Goal: Task Accomplishment & Management: Complete application form

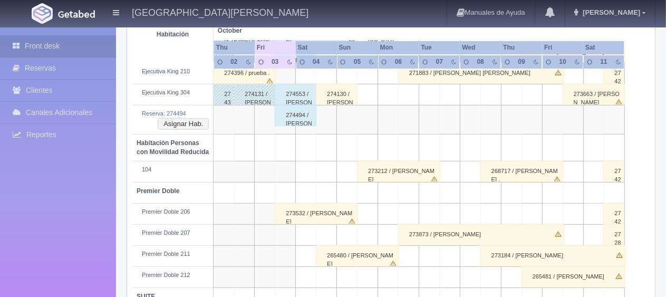
scroll to position [581, 0]
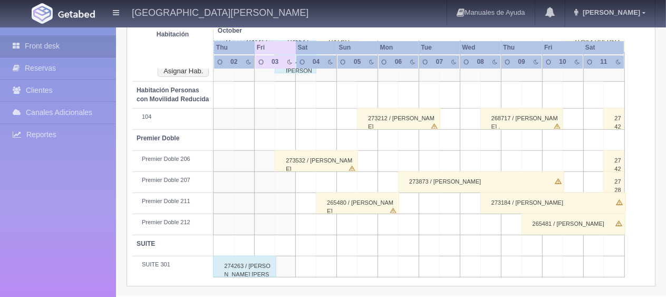
click at [261, 265] on div "274263 / [PERSON_NAME] [PERSON_NAME]" at bounding box center [244, 266] width 63 height 21
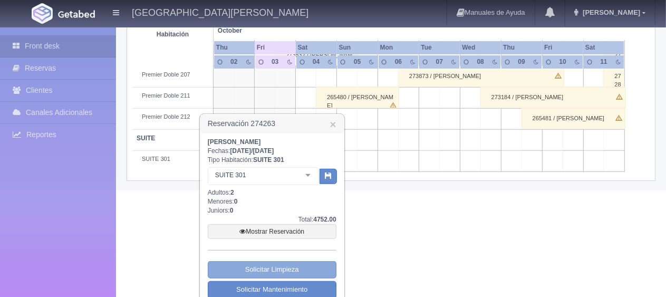
scroll to position [717, 0]
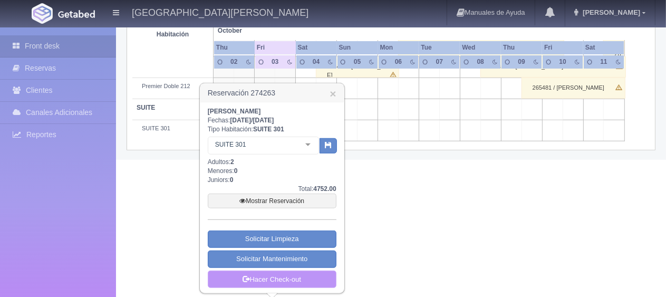
click at [274, 274] on link "Hacer Check-out" at bounding box center [272, 279] width 129 height 18
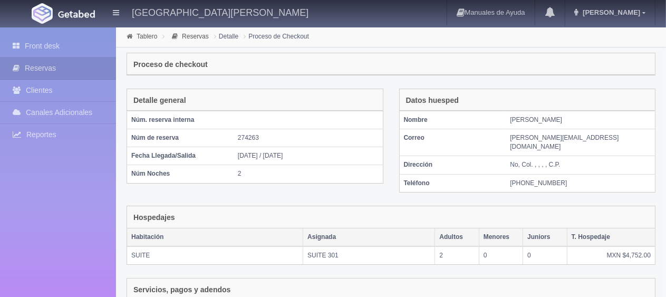
scroll to position [207, 0]
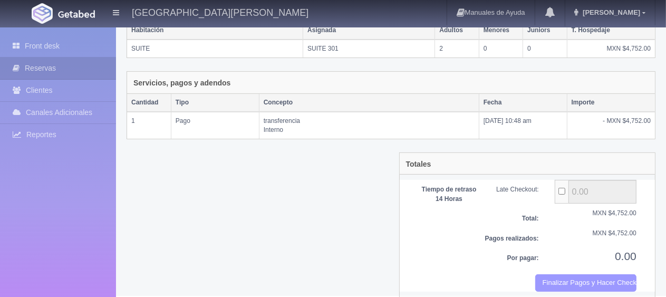
click at [564, 274] on button "Finalizar Pagos y Hacer Checkout" at bounding box center [585, 282] width 101 height 17
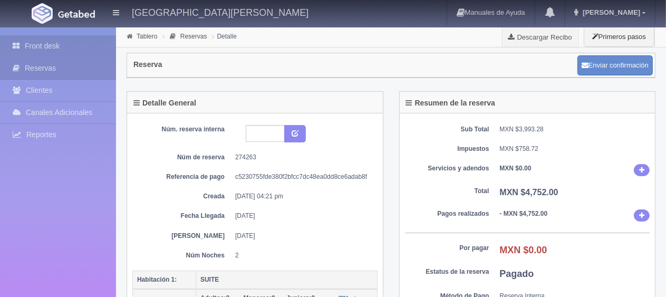
click at [65, 45] on link "Front desk" at bounding box center [58, 46] width 116 height 22
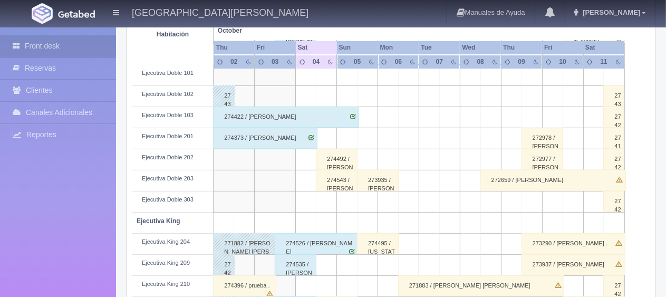
scroll to position [369, 0]
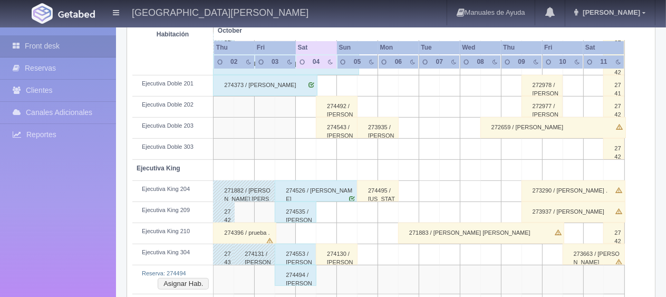
click at [305, 147] on td at bounding box center [306, 149] width 21 height 21
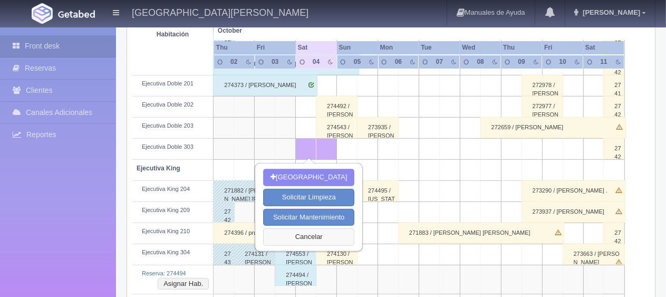
click at [311, 237] on button "Cancelar" at bounding box center [308, 236] width 91 height 17
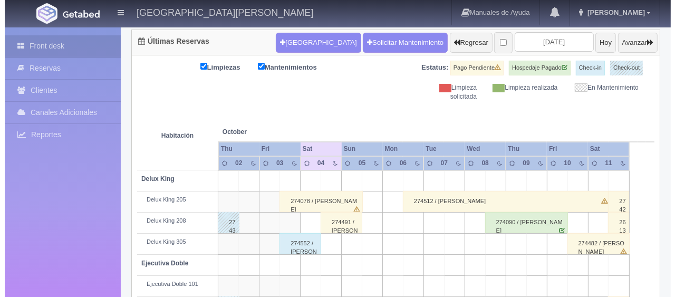
scroll to position [0, 0]
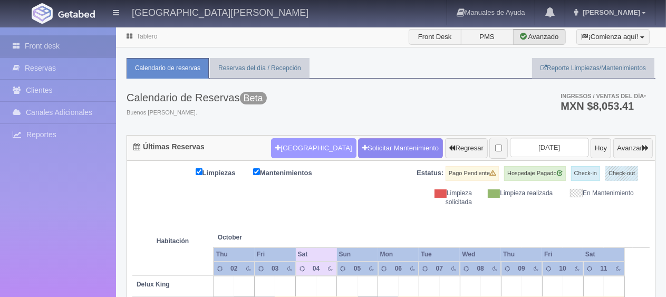
click at [291, 145] on button "[GEOGRAPHIC_DATA]" at bounding box center [313, 148] width 85 height 20
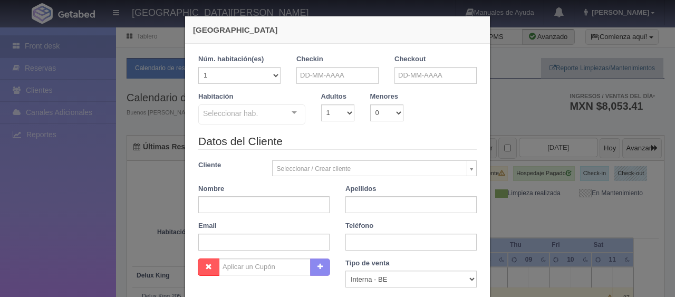
checkbox input "false"
click at [309, 75] on input "text" at bounding box center [337, 75] width 82 height 17
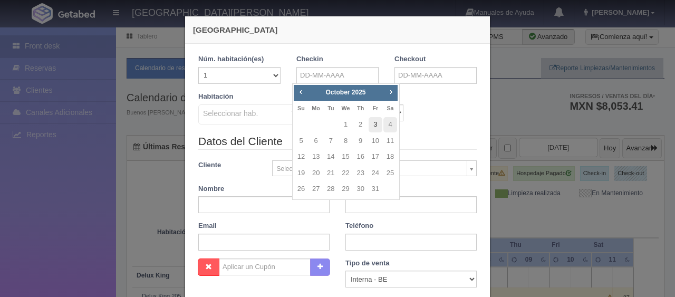
click at [374, 127] on link "3" at bounding box center [375, 124] width 14 height 15
type input "03-10-2025"
checkbox input "false"
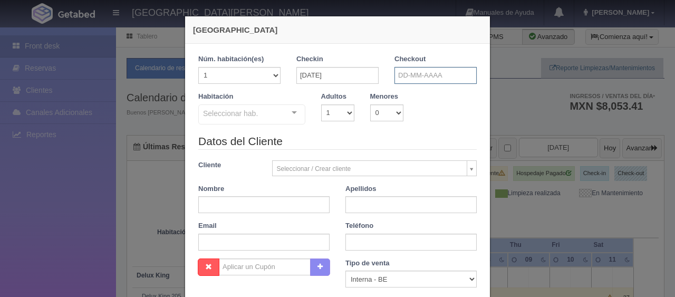
click at [412, 80] on input "text" at bounding box center [435, 75] width 82 height 17
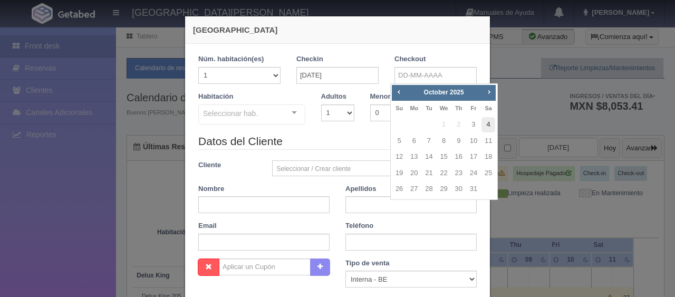
click at [489, 123] on link "4" at bounding box center [488, 124] width 14 height 15
type input "04-10-2025"
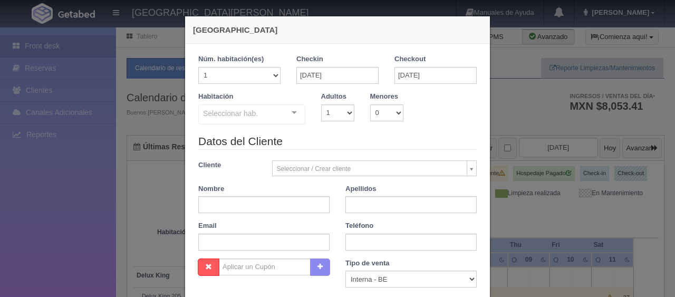
checkbox input "false"
click at [342, 115] on select "1 2 3 4 5 6 7 8 9 10" at bounding box center [337, 112] width 33 height 17
select select "4"
click at [321, 104] on select "1 2 3 4 5 6 7 8 9 10" at bounding box center [337, 112] width 33 height 17
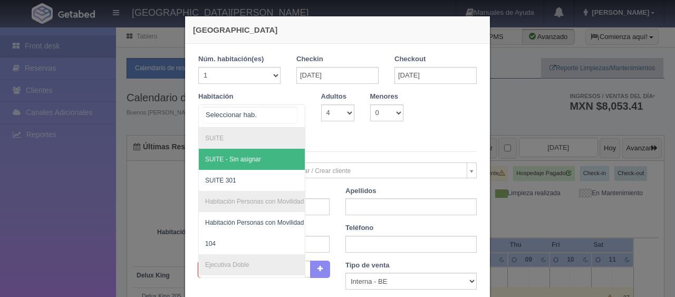
click at [287, 111] on div at bounding box center [294, 113] width 21 height 16
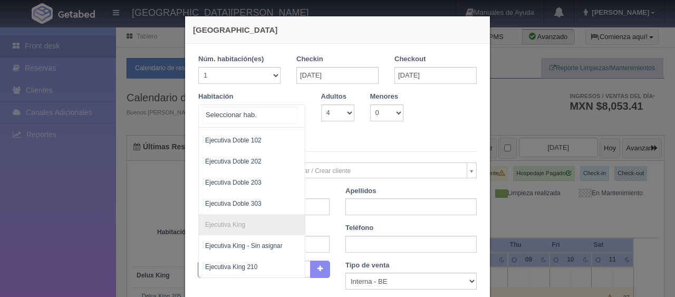
scroll to position [194, 0]
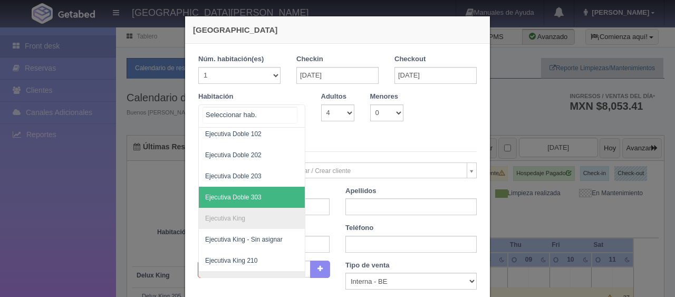
click at [268, 195] on span "Ejecutiva Doble 303" at bounding box center [287, 197] width 177 height 21
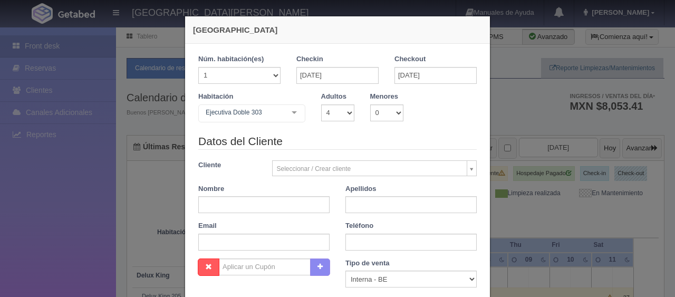
checkbox input "false"
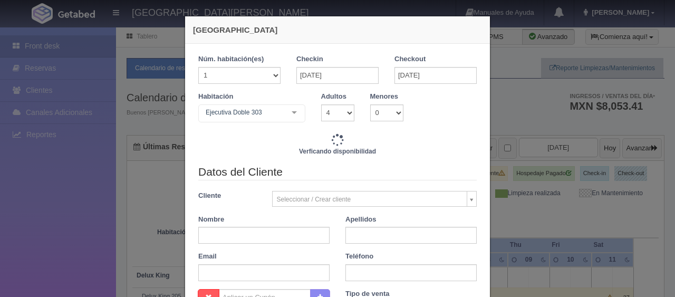
type input "1969.00"
checkbox input "false"
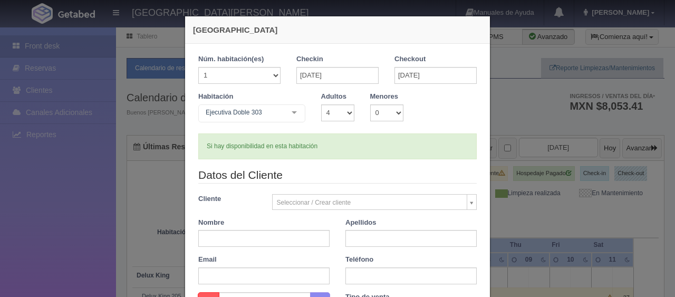
click at [295, 112] on div at bounding box center [294, 113] width 21 height 16
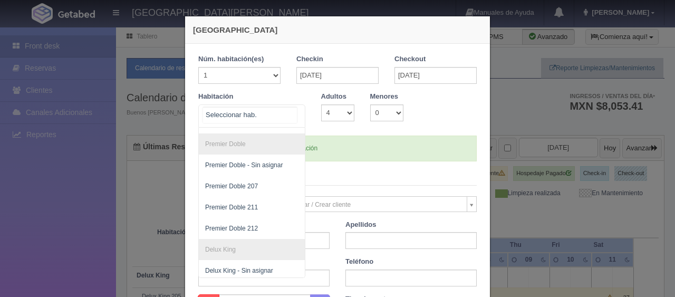
scroll to position [344, 0]
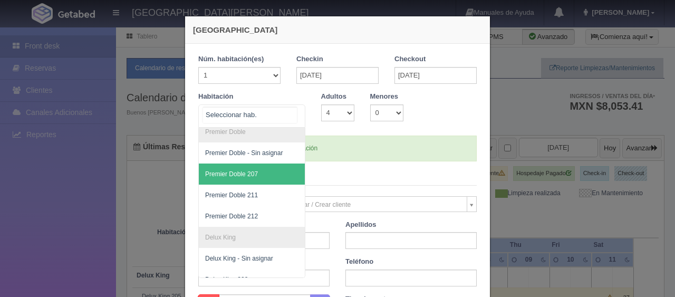
click at [255, 173] on span "Premier Doble 207" at bounding box center [287, 173] width 177 height 21
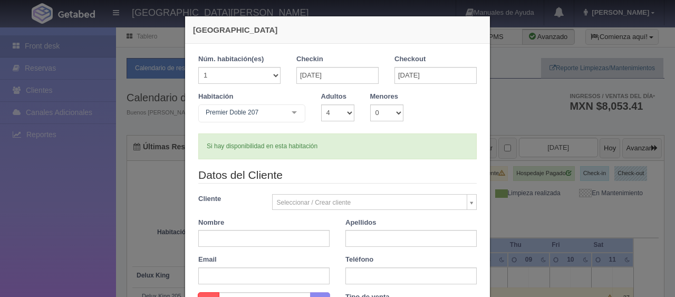
checkbox input "false"
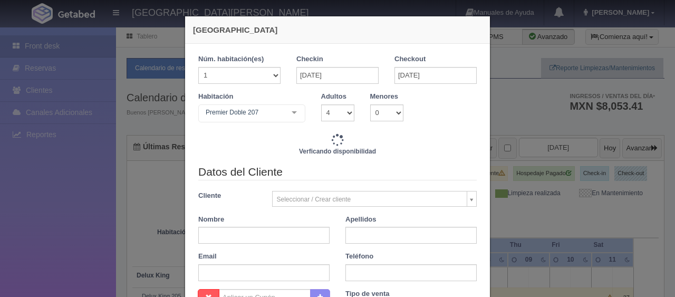
type input "2149.00"
checkbox input "false"
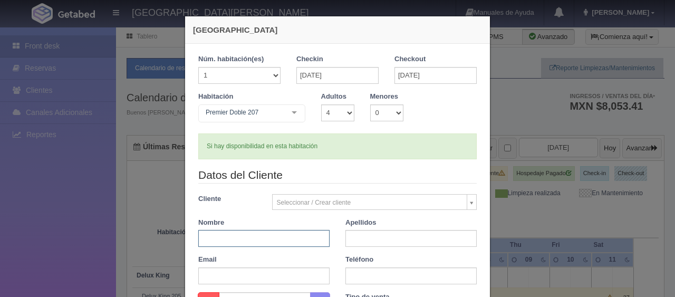
click at [269, 237] on input "text" at bounding box center [263, 238] width 131 height 17
type input "Andrea"
click at [346, 238] on input "text" at bounding box center [410, 238] width 131 height 17
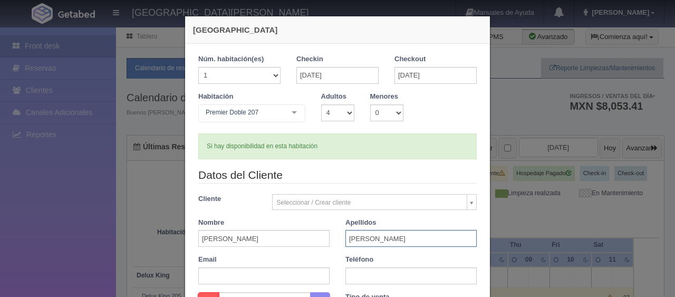
type input "Ramirez"
click at [331, 250] on div "Datos del Cliente Cliente Seleccionar / Crear cliente Nuevo Cliente Adriana Nav…" at bounding box center [337, 229] width 294 height 125
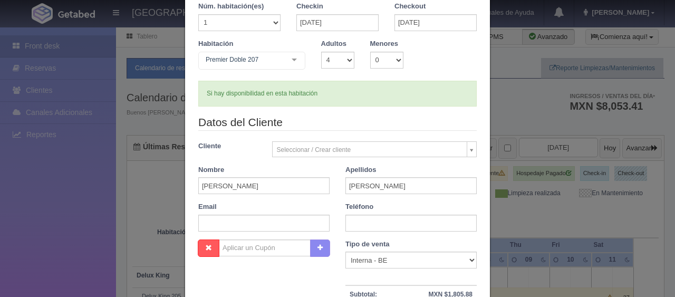
scroll to position [105, 0]
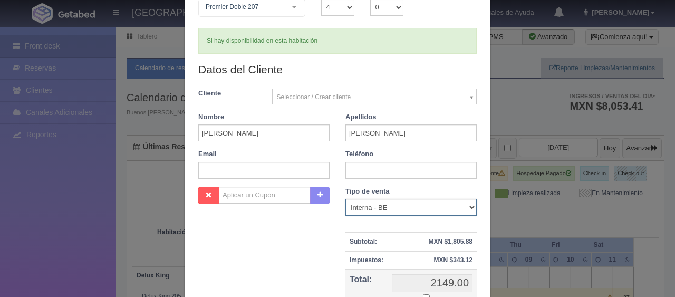
click at [415, 207] on select "Correo Electronico Interna - BE Llamada OTA Externa Otro WALK IN" at bounding box center [410, 207] width 131 height 17
select select "phone"
click at [345, 199] on select "Correo Electronico Interna - BE Llamada OTA Externa Otro WALK IN" at bounding box center [410, 207] width 131 height 17
click at [327, 267] on div "Nombre Cupón : Descuentos : Tipo de venta Correo Electronico Interna - BE Llama…" at bounding box center [337, 263] width 294 height 153
click at [328, 271] on div "Nombre Cupón : Descuentos : Tipo de venta Correo Electronico Interna - BE Llama…" at bounding box center [337, 263] width 294 height 153
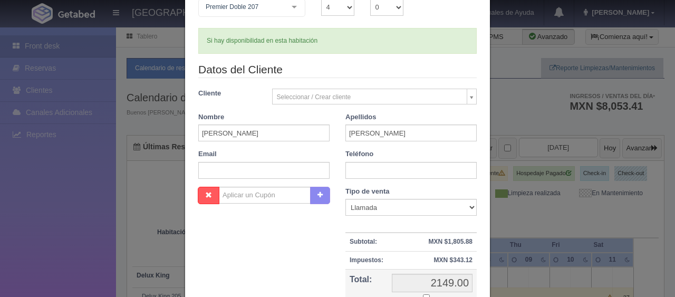
scroll to position [158, 0]
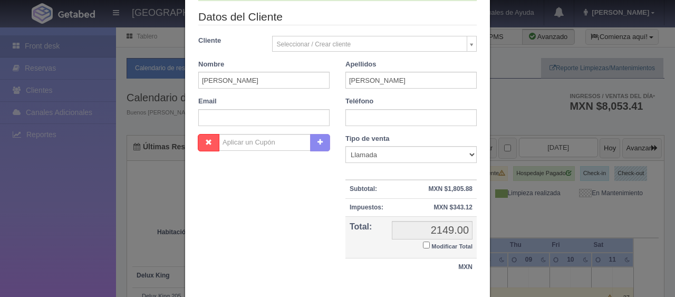
click at [423, 244] on input "Modificar Total" at bounding box center [426, 244] width 7 height 7
checkbox input "true"
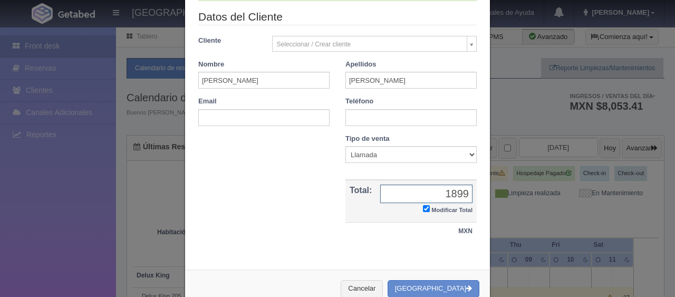
type input "1899"
click at [314, 234] on div "Nombre Cupón : Descuentos : Tipo de venta Correo Electronico Interna - BE Llama…" at bounding box center [337, 192] width 294 height 117
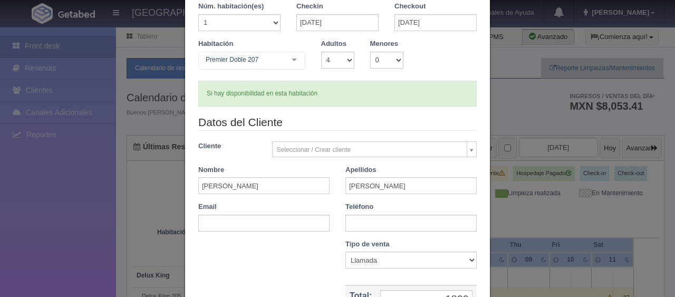
scroll to position [0, 0]
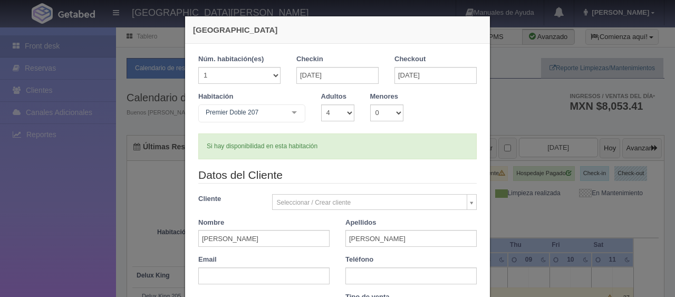
click at [326, 260] on div "Email" at bounding box center [263, 270] width 147 height 30
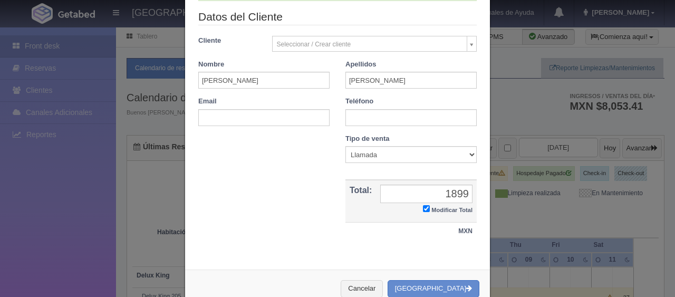
scroll to position [183, 0]
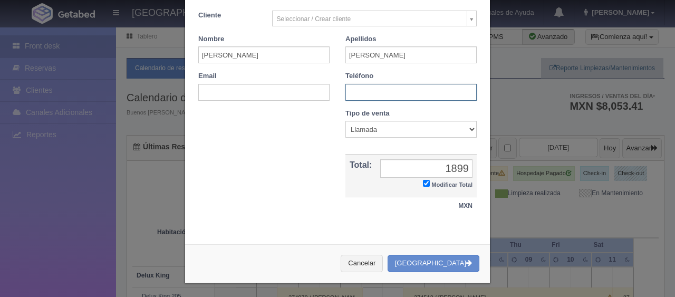
click at [381, 95] on input "text" at bounding box center [410, 92] width 131 height 17
type input "3311127294"
drag, startPoint x: 396, startPoint y: 57, endPoint x: 348, endPoint y: 58, distance: 48.0
click at [348, 58] on input "Ramirez" at bounding box center [410, 54] width 131 height 17
type input "Rodriguez"
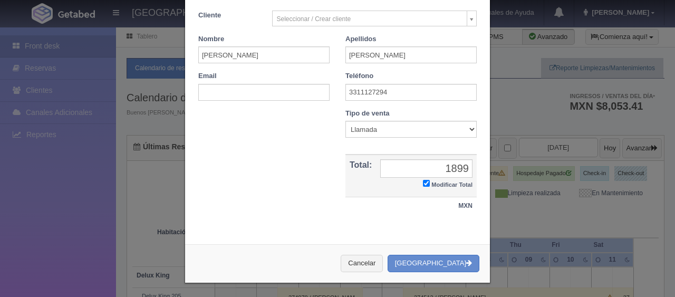
click at [401, 75] on div "Teléfono 3311127294" at bounding box center [410, 86] width 147 height 30
click at [435, 265] on button "[GEOGRAPHIC_DATA]" at bounding box center [433, 263] width 92 height 17
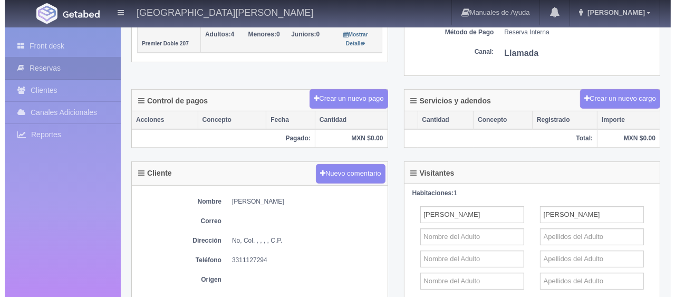
scroll to position [211, 0]
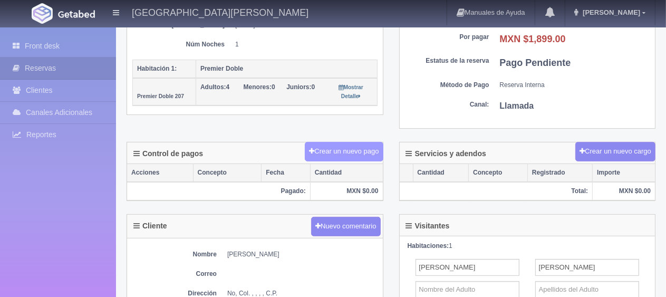
click at [360, 155] on button "Crear un nuevo pago" at bounding box center [344, 151] width 78 height 19
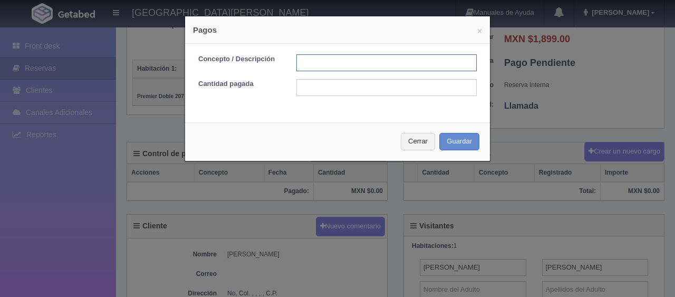
click at [352, 62] on input "text" at bounding box center [386, 62] width 180 height 17
type input "Total Efectivo"
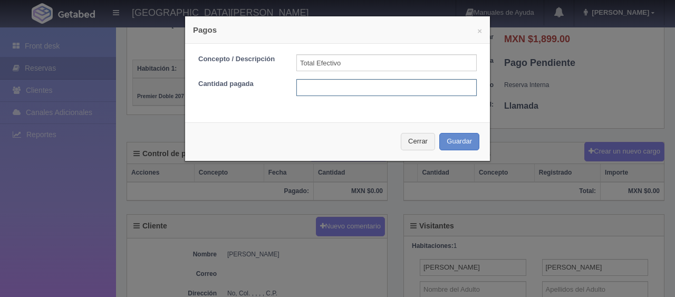
click at [383, 86] on input "text" at bounding box center [386, 87] width 180 height 17
type input "1799.00"
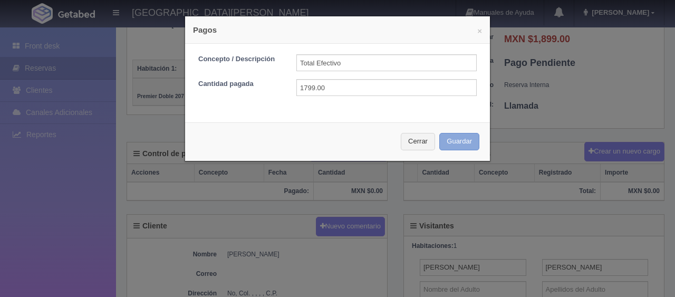
click at [445, 140] on button "Guardar" at bounding box center [459, 141] width 40 height 17
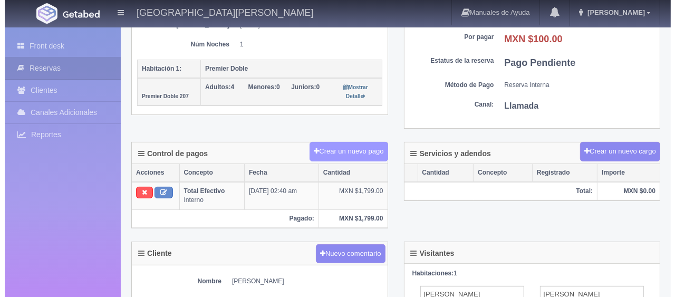
scroll to position [211, 0]
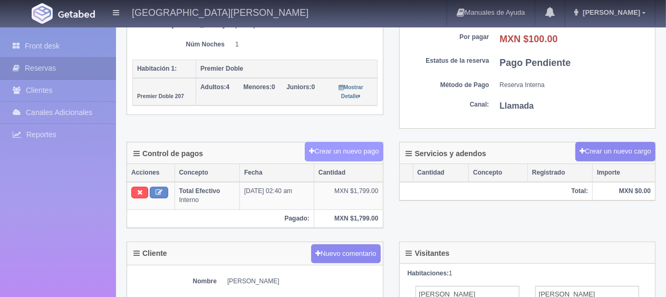
click at [364, 149] on button "Crear un nuevo pago" at bounding box center [344, 151] width 78 height 19
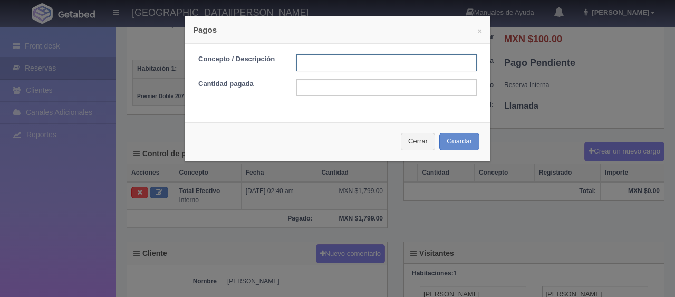
click at [345, 62] on input "text" at bounding box center [386, 62] width 180 height 17
type input "Descuento pago en efectivo"
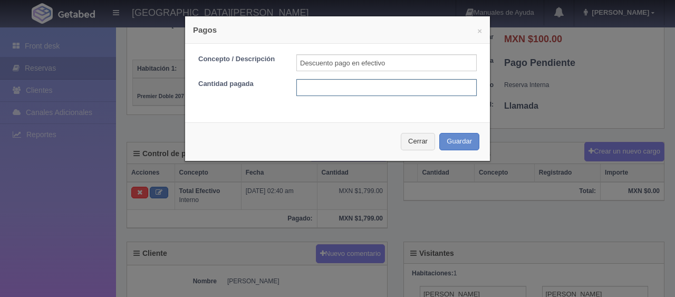
click at [364, 86] on input "text" at bounding box center [386, 87] width 180 height 17
type input "100"
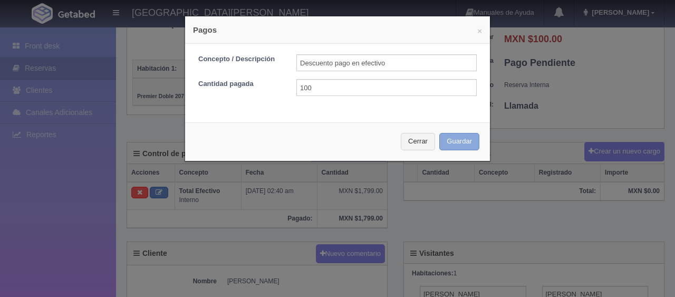
click at [446, 141] on button "Guardar" at bounding box center [459, 141] width 40 height 17
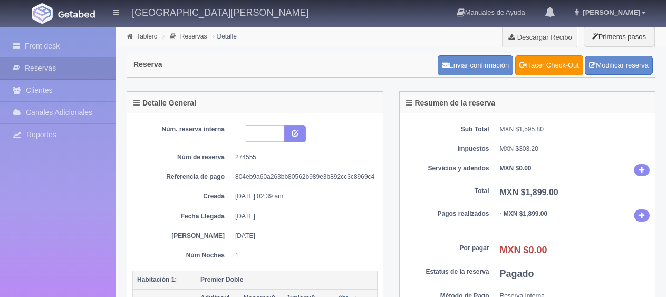
scroll to position [211, 0]
